Goal: Navigation & Orientation: Find specific page/section

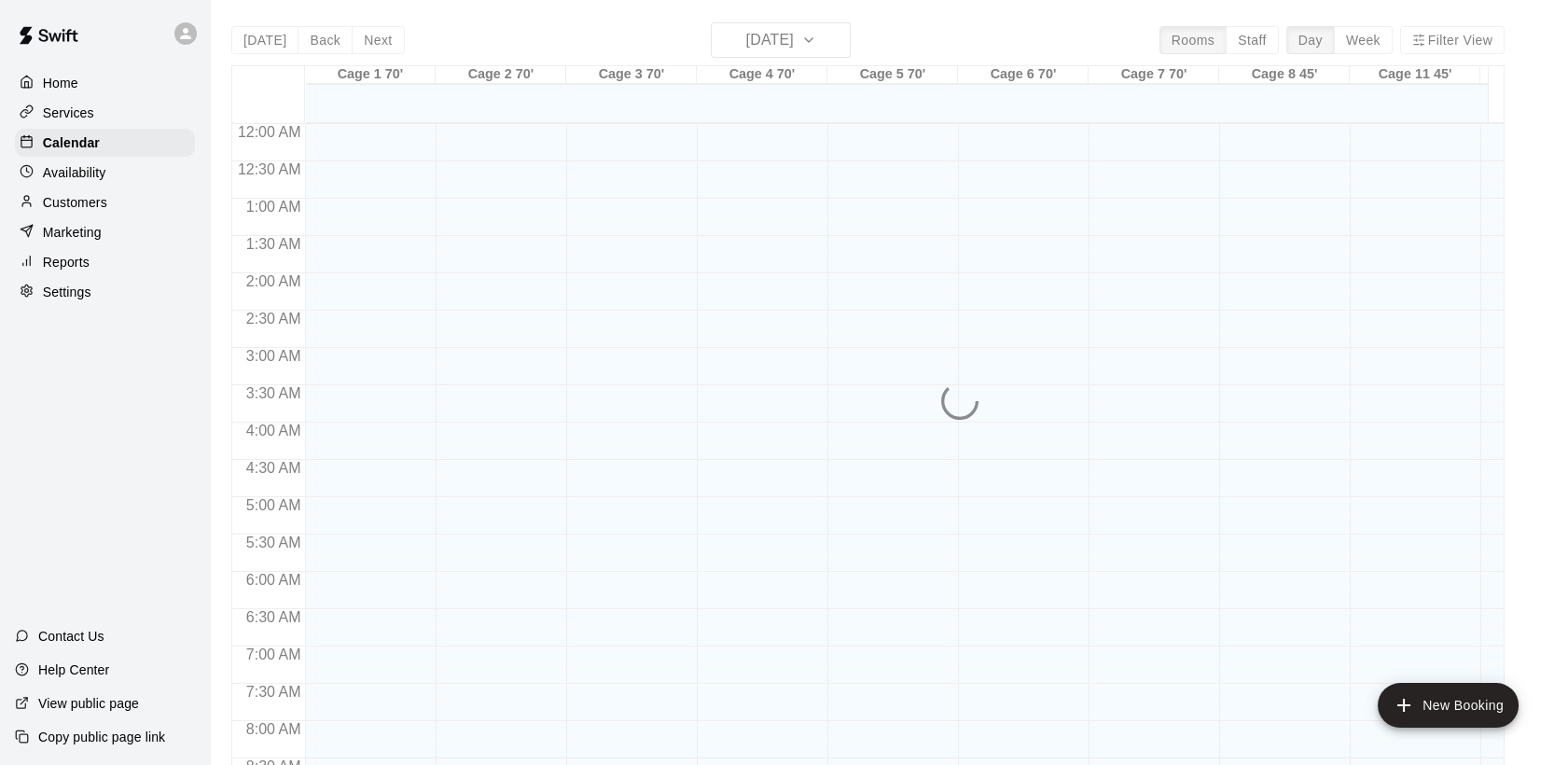
scroll to position [945, 0]
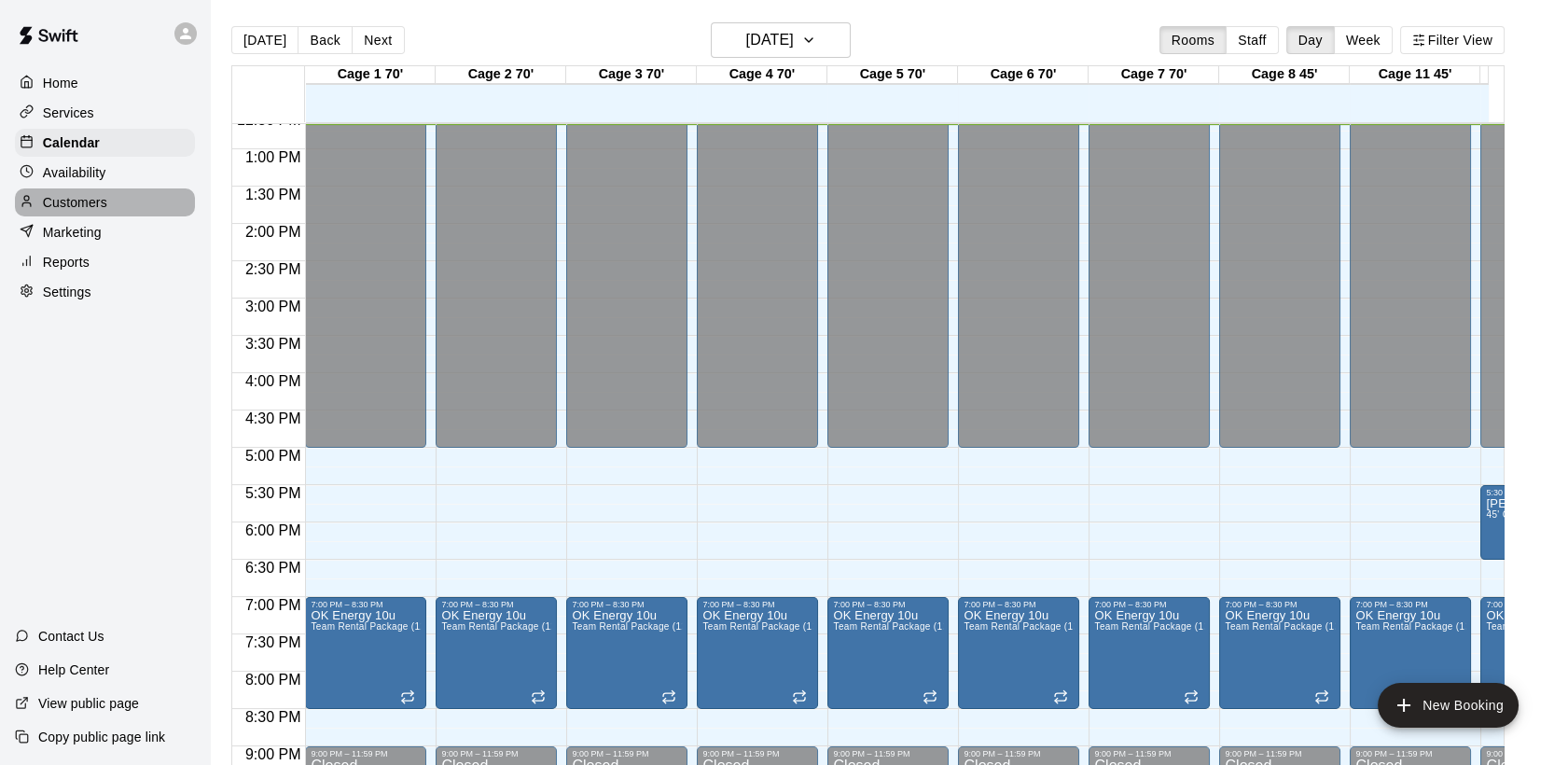
click at [94, 205] on p "Customers" at bounding box center [75, 202] width 64 height 18
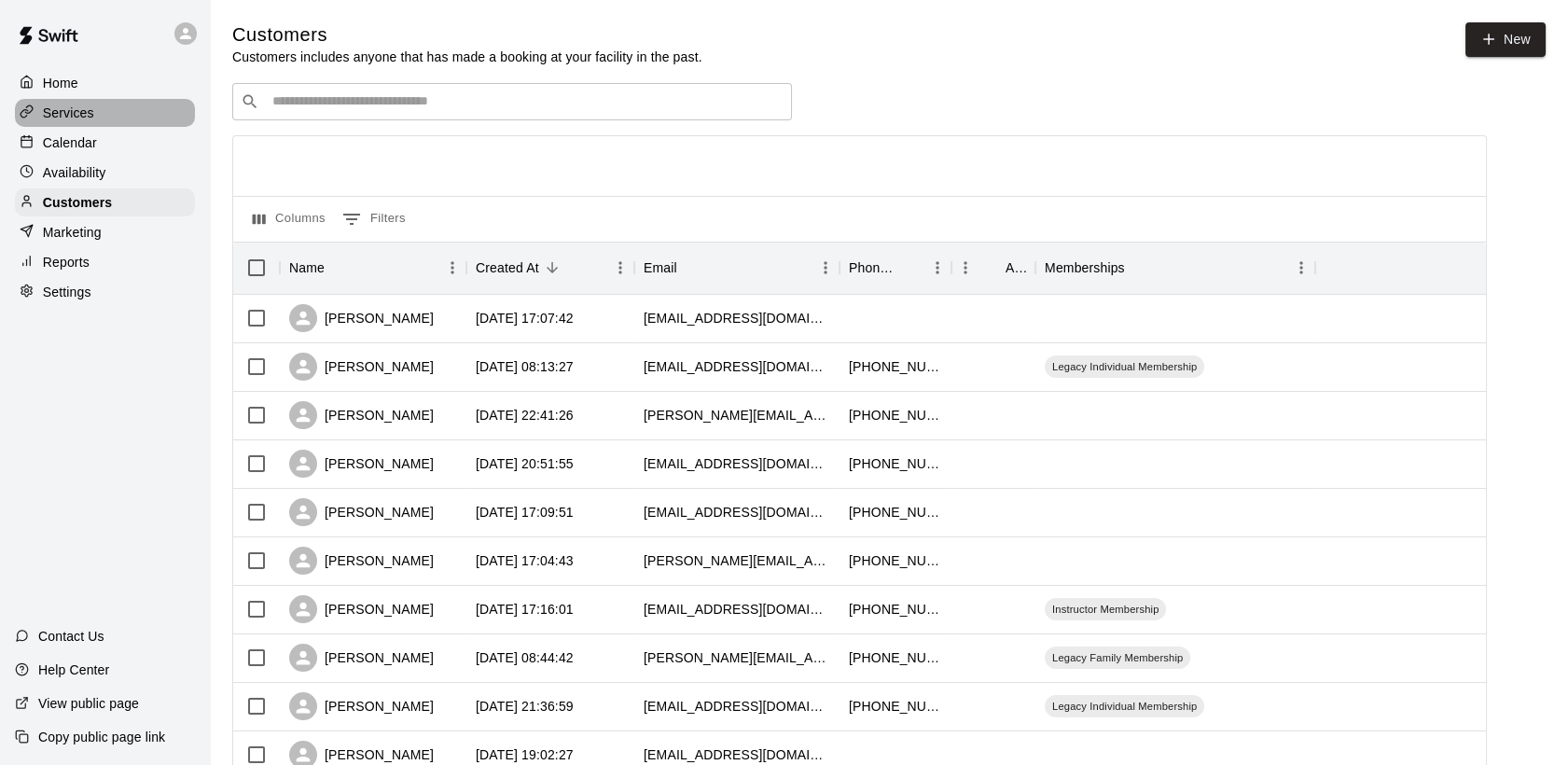
click at [67, 111] on p "Services" at bounding box center [68, 113] width 51 height 18
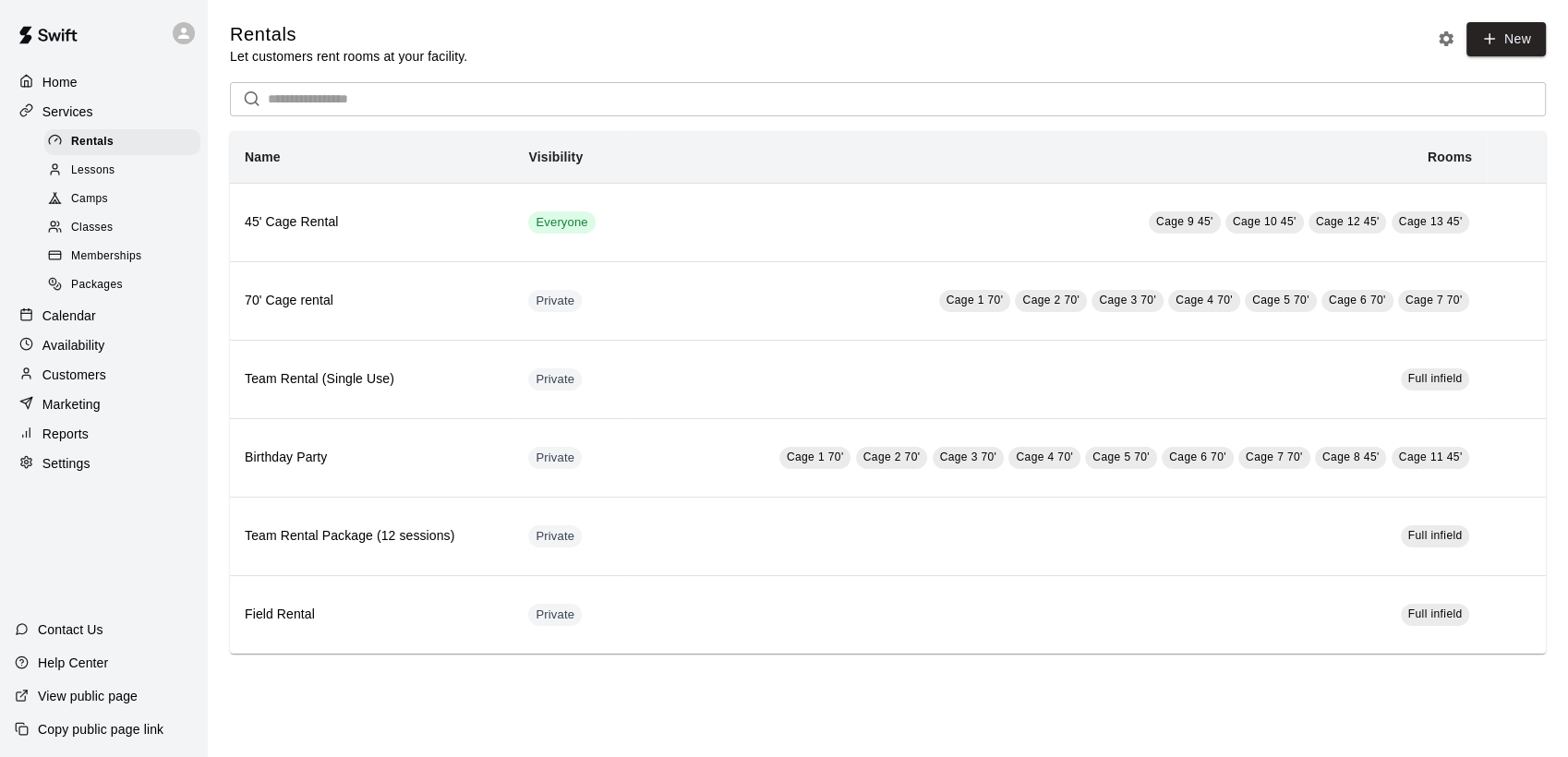
click at [106, 266] on span "Memberships" at bounding box center [107, 256] width 70 height 18
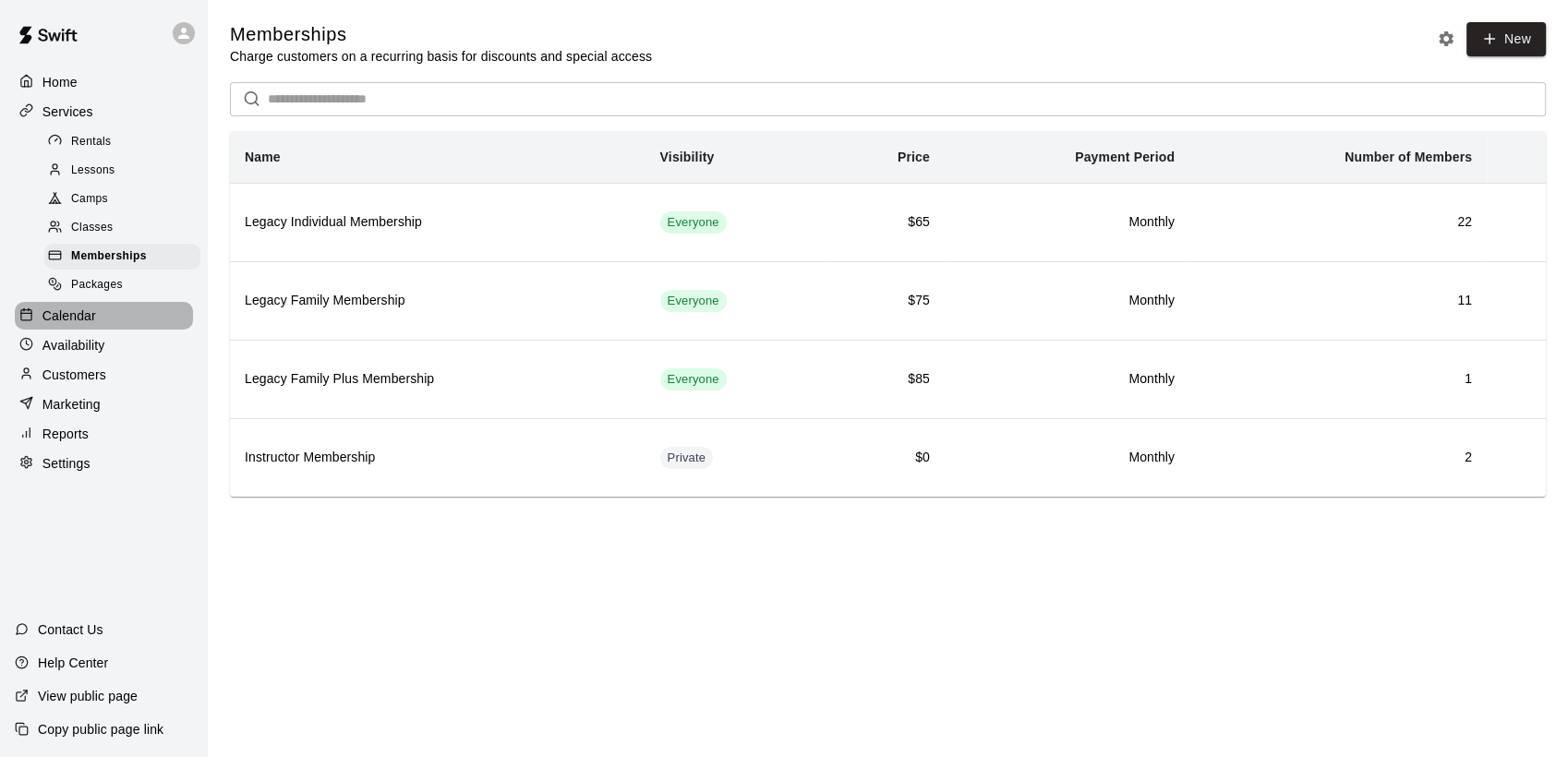
click at [63, 325] on p "Calendar" at bounding box center [70, 315] width 53 height 18
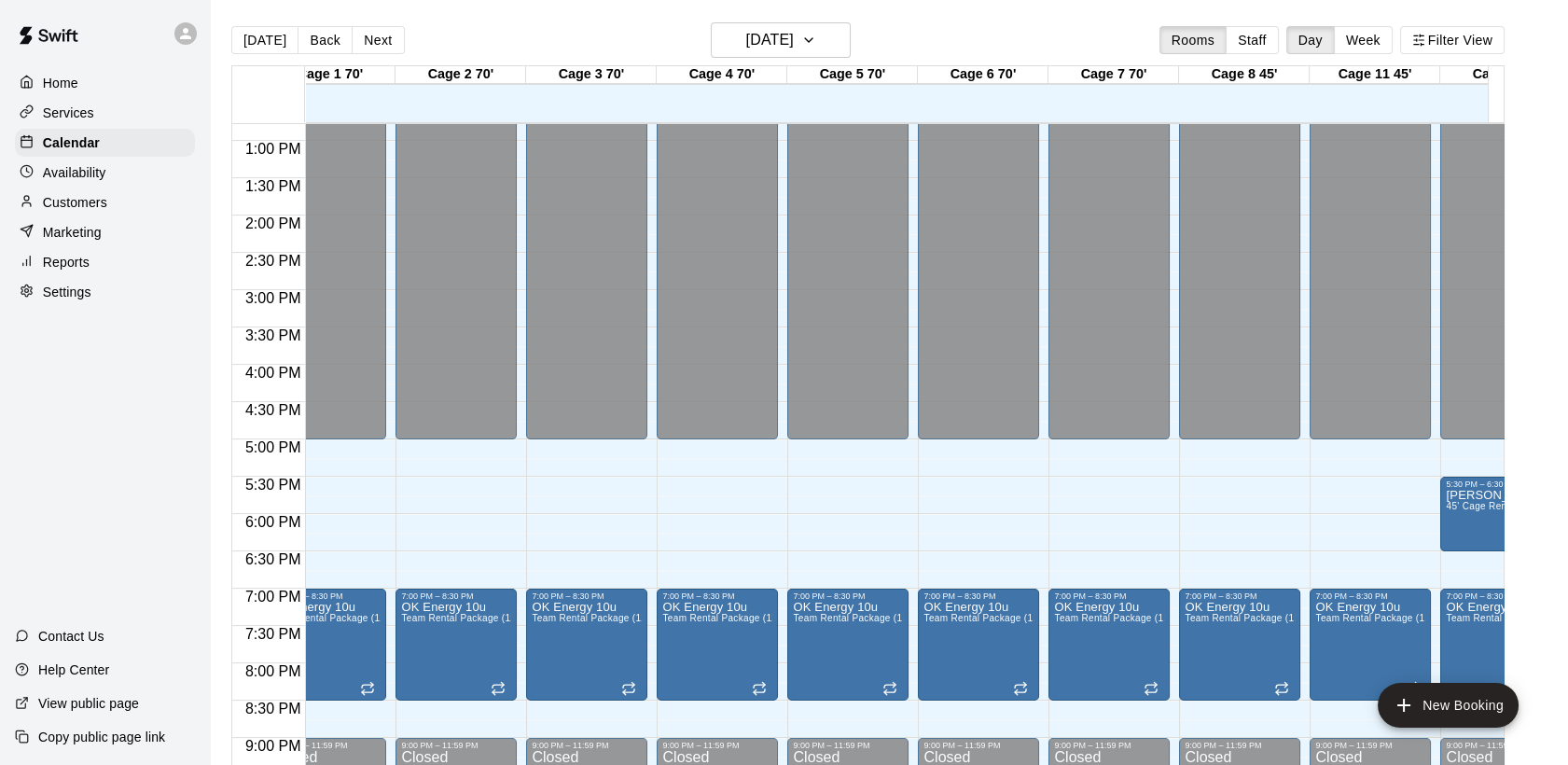
scroll to position [954, 13]
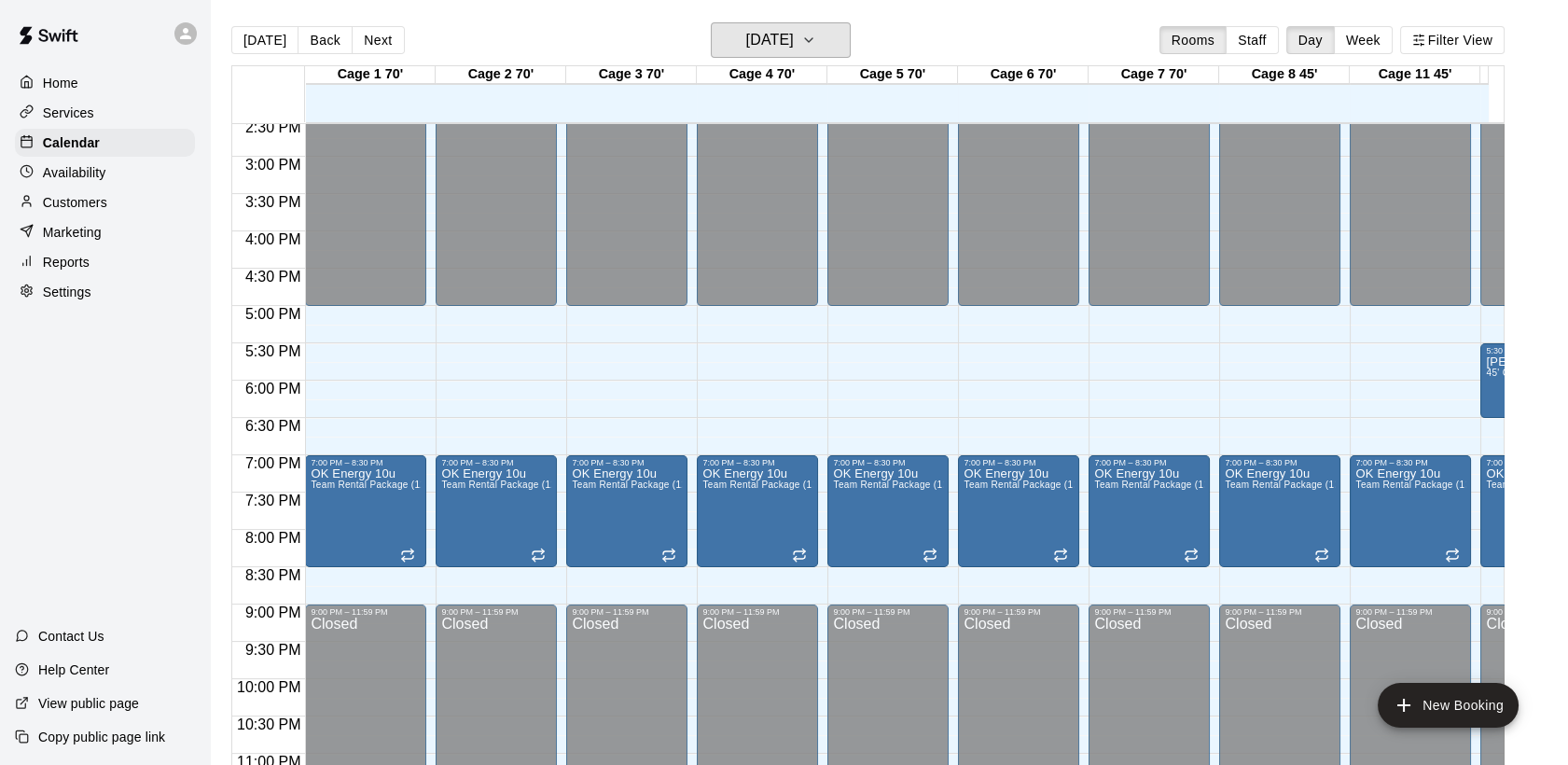
click at [816, 41] on icon "button" at bounding box center [809, 39] width 15 height 22
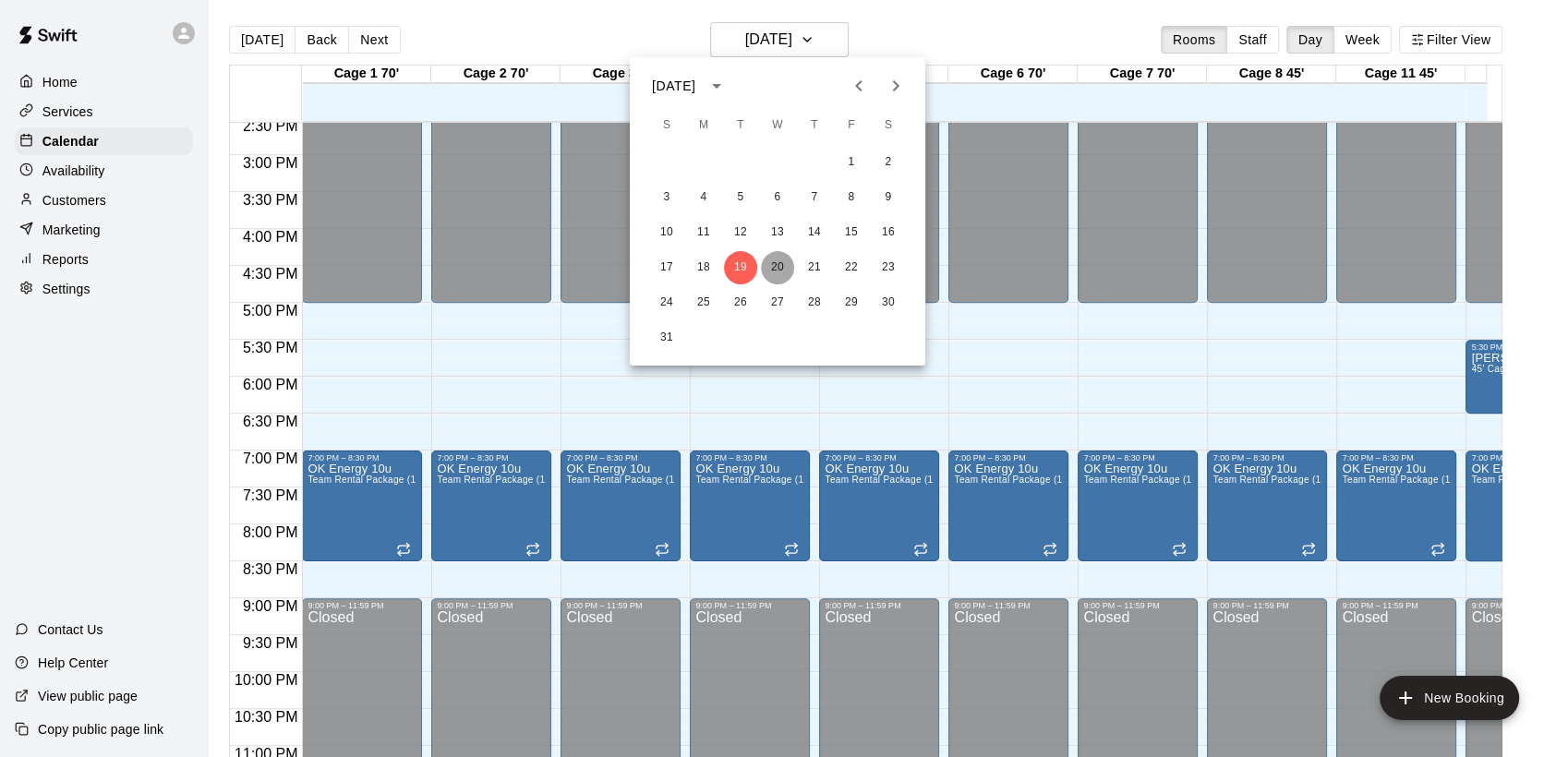
click at [776, 264] on button "20" at bounding box center [777, 268] width 33 height 33
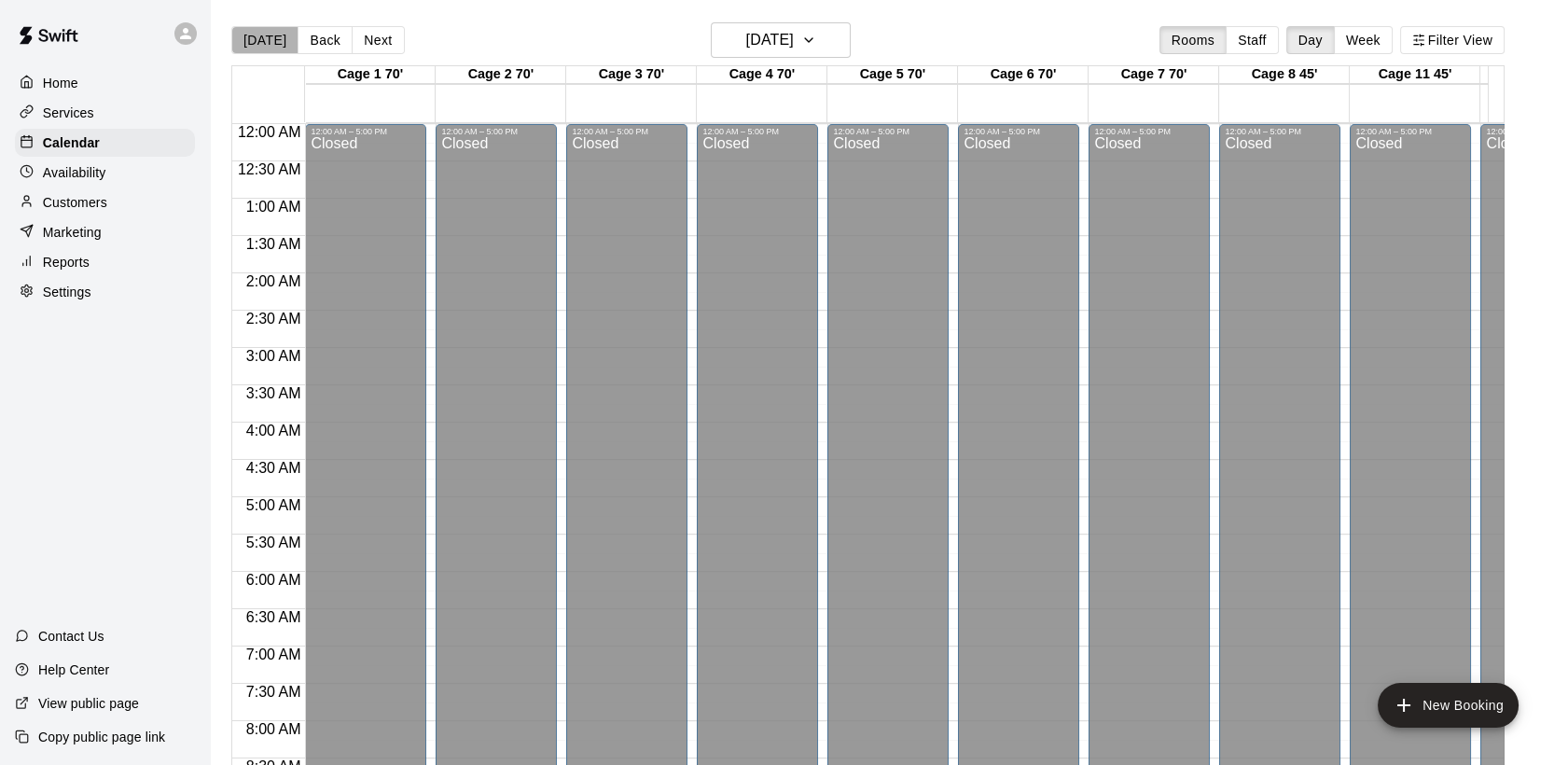
click at [276, 35] on button "[DATE]" at bounding box center [265, 39] width 67 height 28
